Goal: Task Accomplishment & Management: Manage account settings

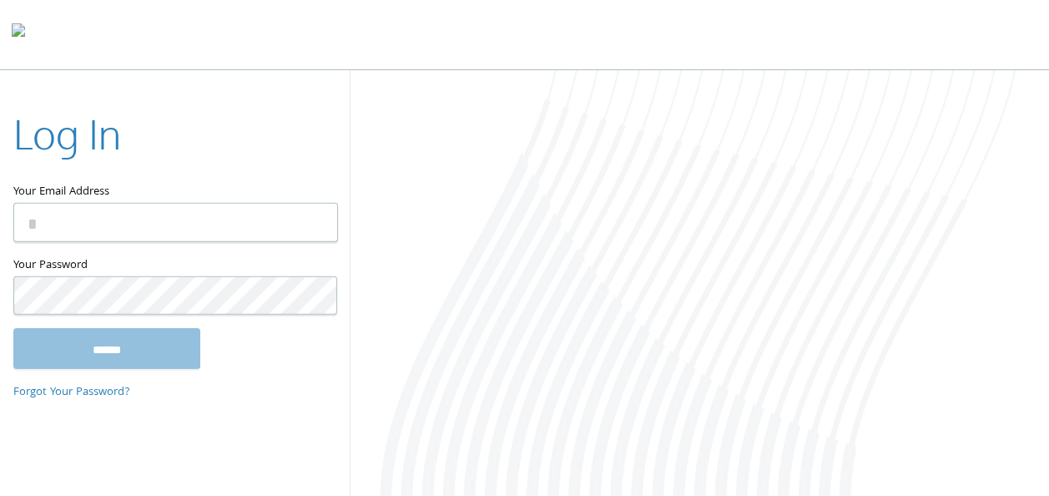
type input "**********"
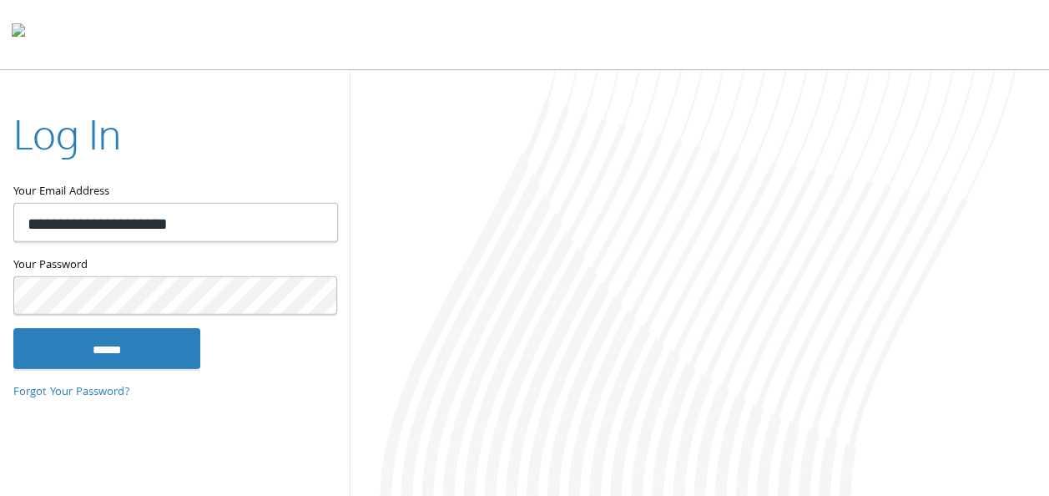
click at [13, 328] on input "******" at bounding box center [106, 348] width 187 height 40
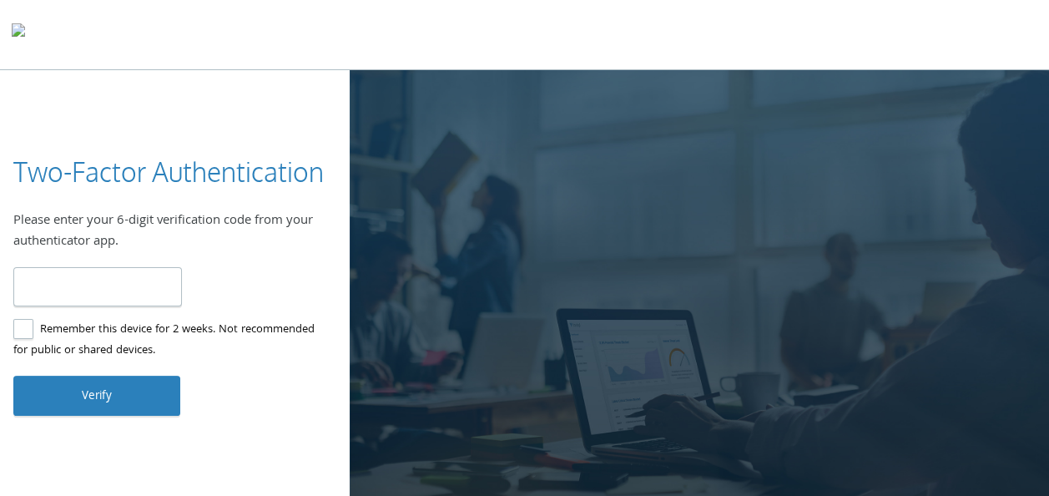
type input "******"
